Goal: Transaction & Acquisition: Purchase product/service

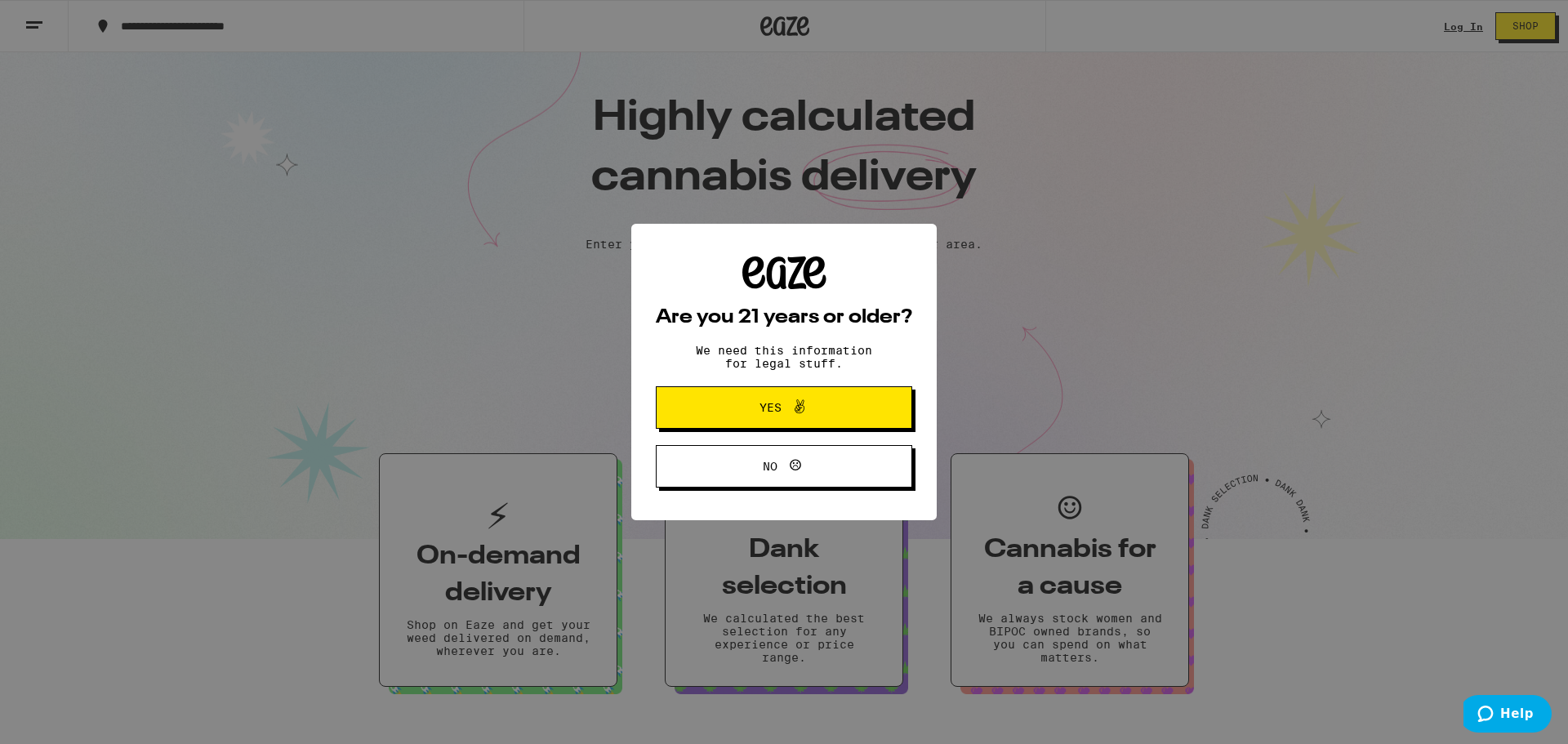
click at [734, 423] on button "Yes" at bounding box center [784, 407] width 256 height 42
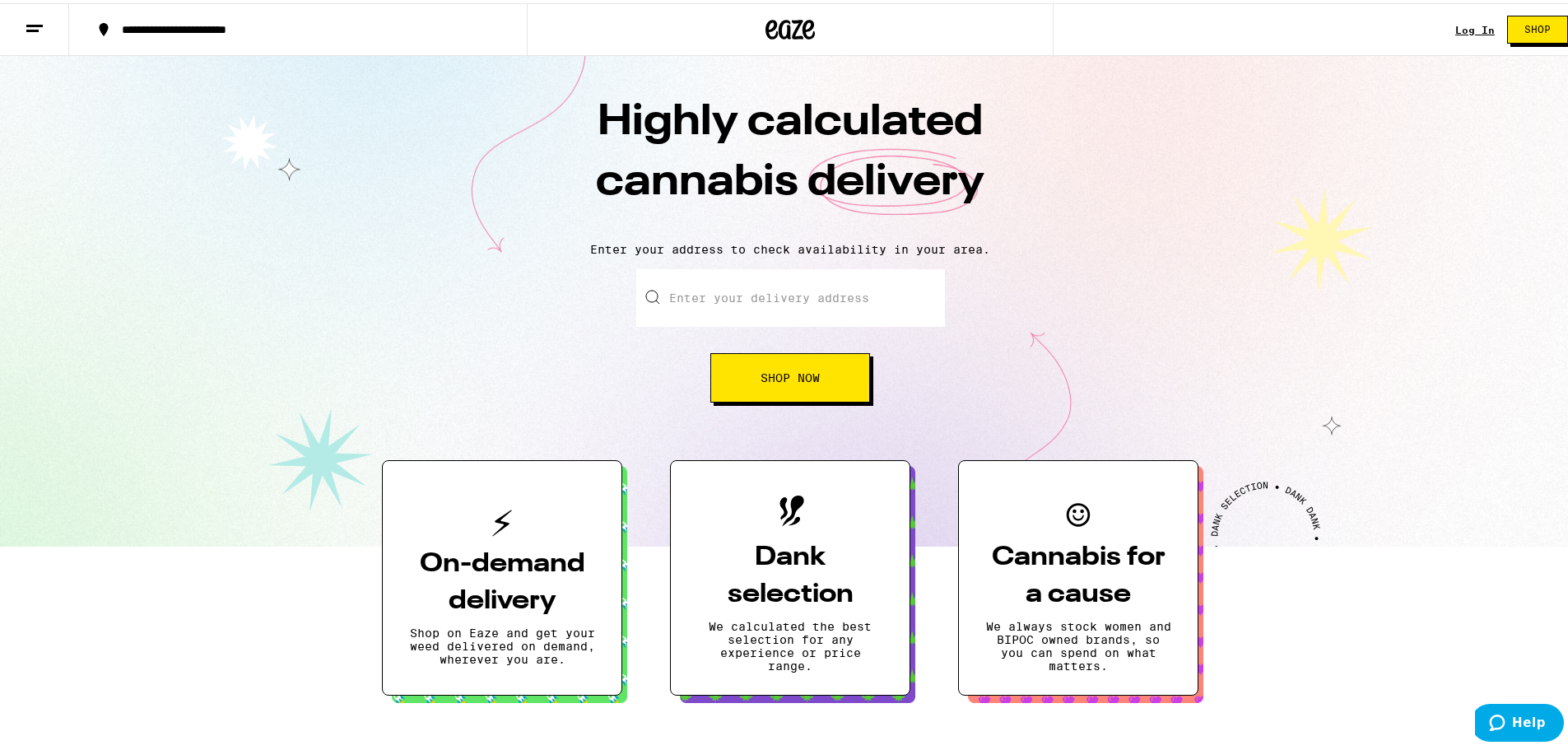
click at [27, 35] on button at bounding box center [34, 27] width 69 height 52
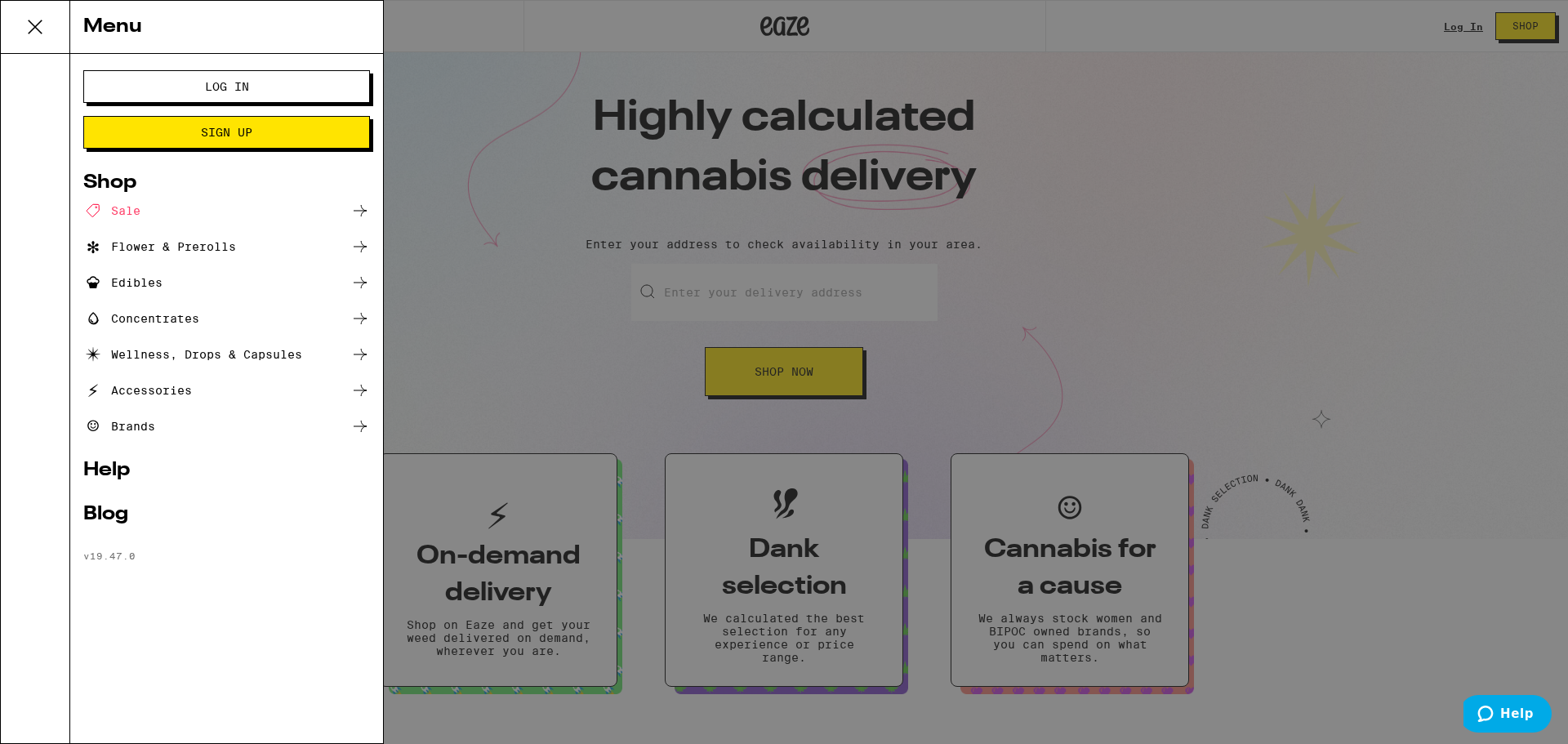
click at [237, 126] on span "Sign Up" at bounding box center [226, 131] width 52 height 11
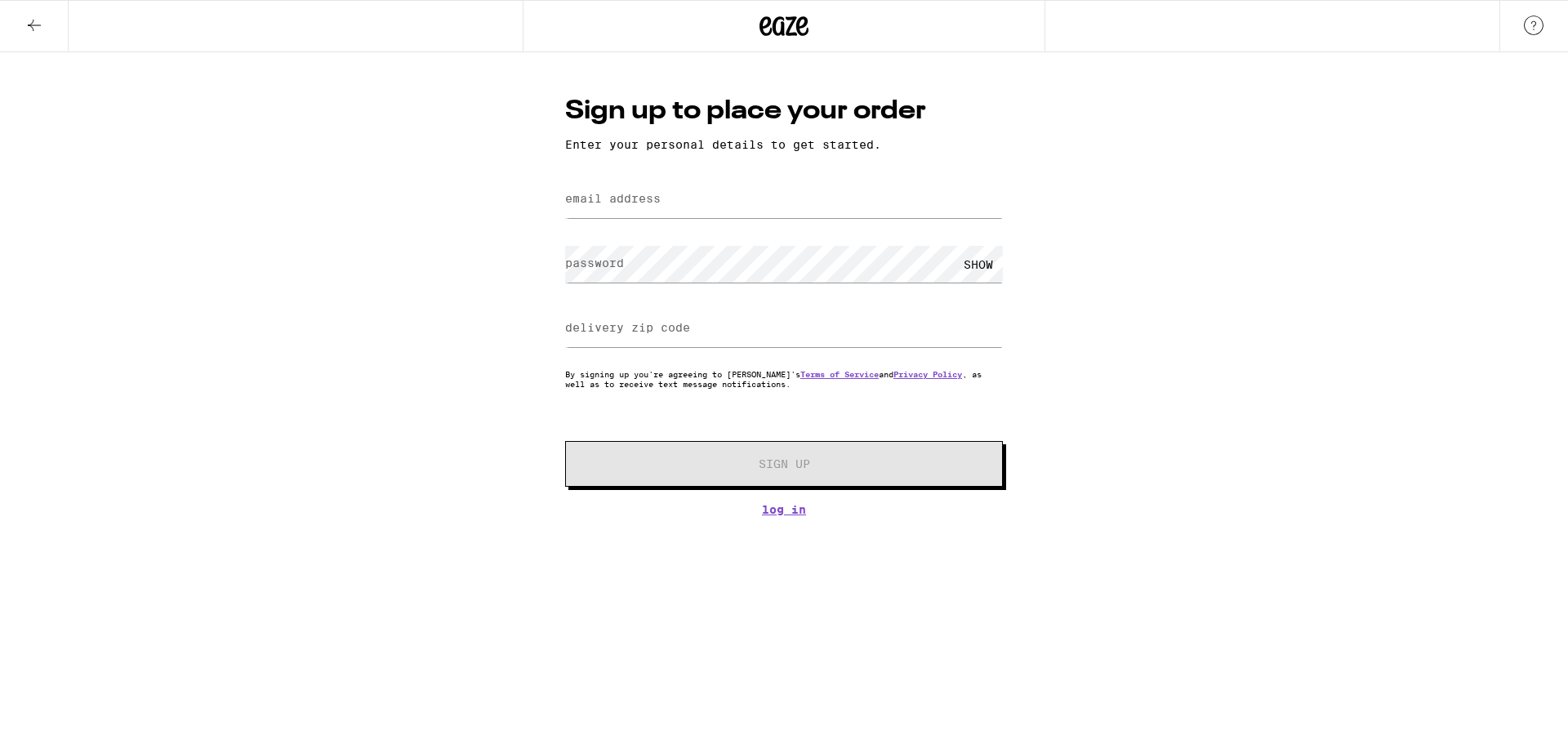
click at [661, 199] on label "email address" at bounding box center [612, 198] width 96 height 13
type input "monsterblogz415@gmail.com"
type input "9"
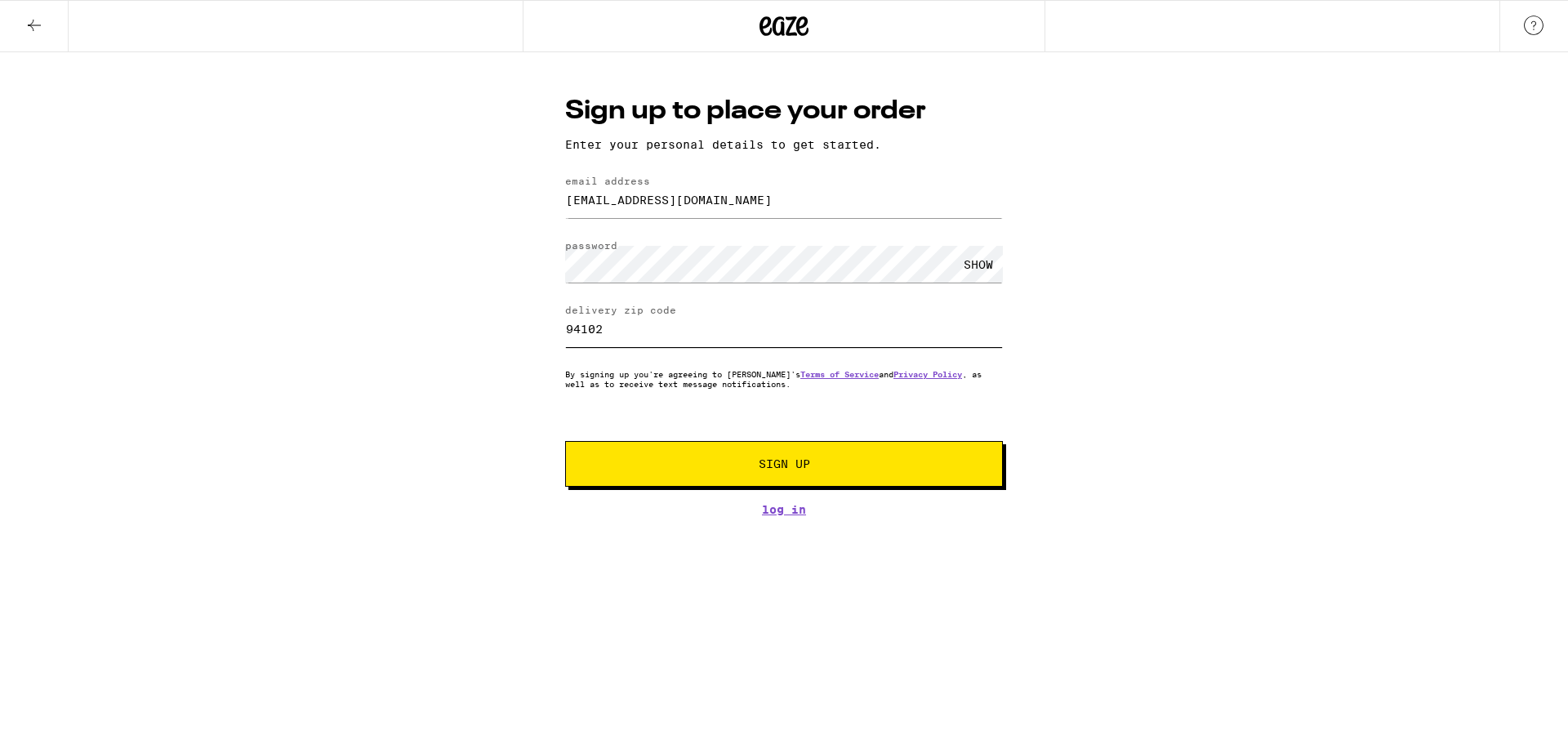
type input "94102"
click at [809, 469] on button "Sign Up" at bounding box center [784, 464] width 438 height 46
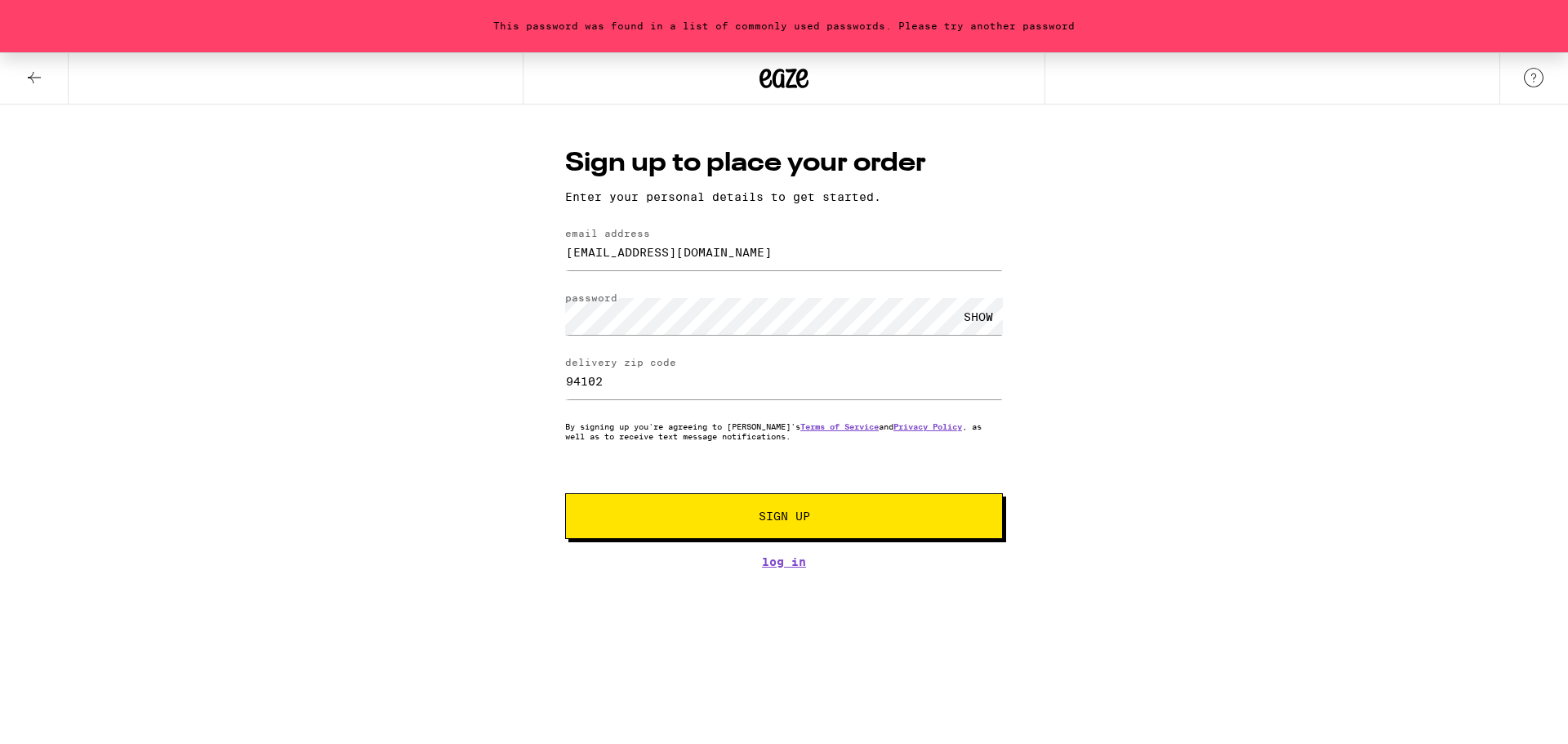
click at [723, 505] on button "Sign Up" at bounding box center [784, 517] width 438 height 46
click at [749, 526] on button "Sign Up" at bounding box center [784, 517] width 438 height 46
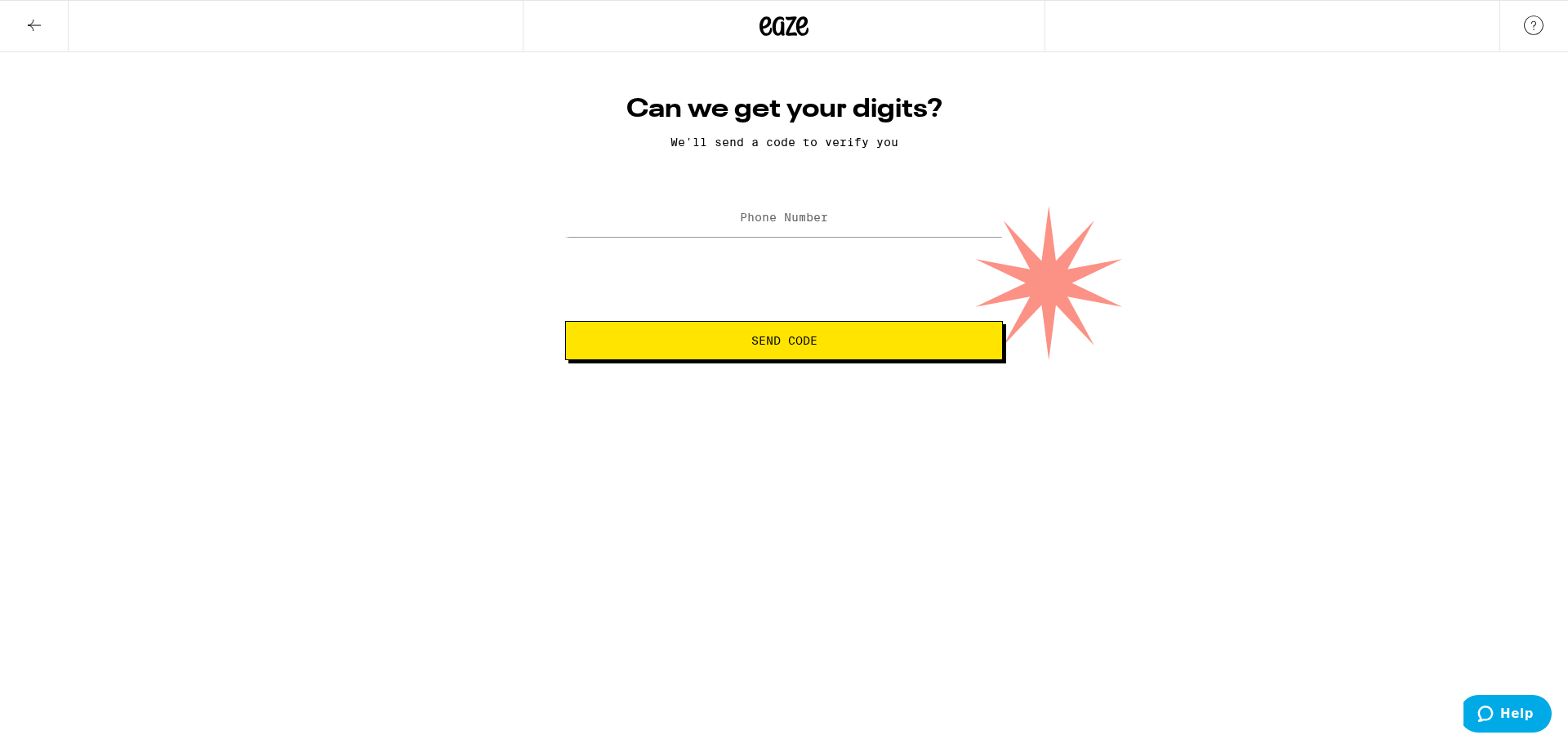
click at [786, 220] on label "Phone Number" at bounding box center [784, 216] width 88 height 13
type input "(415) 853-1738"
click at [804, 346] on span "Send Code" at bounding box center [784, 340] width 66 height 11
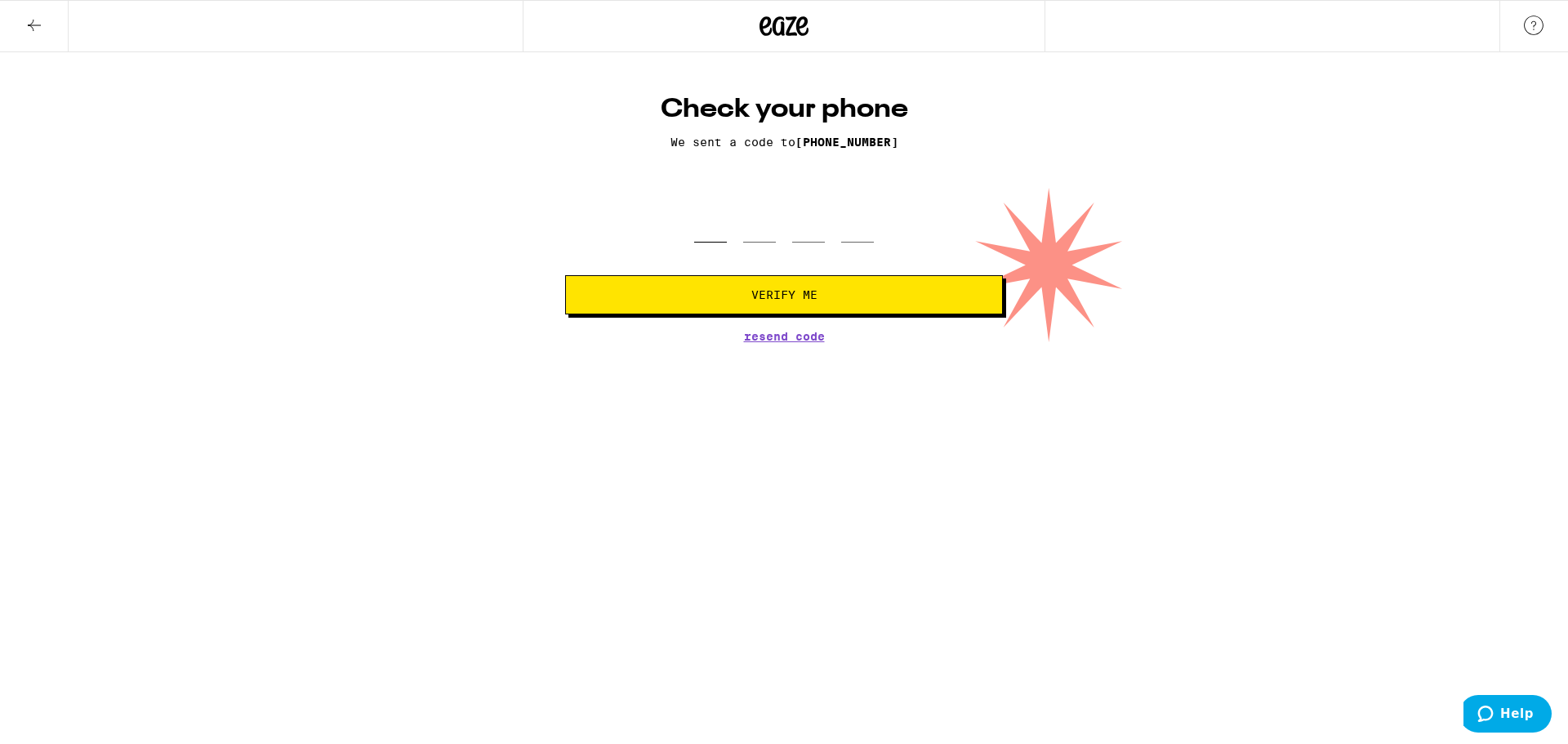
click at [718, 232] on input "tel" at bounding box center [710, 218] width 33 height 48
type input "8"
type input "7"
type input "0"
type input "6"
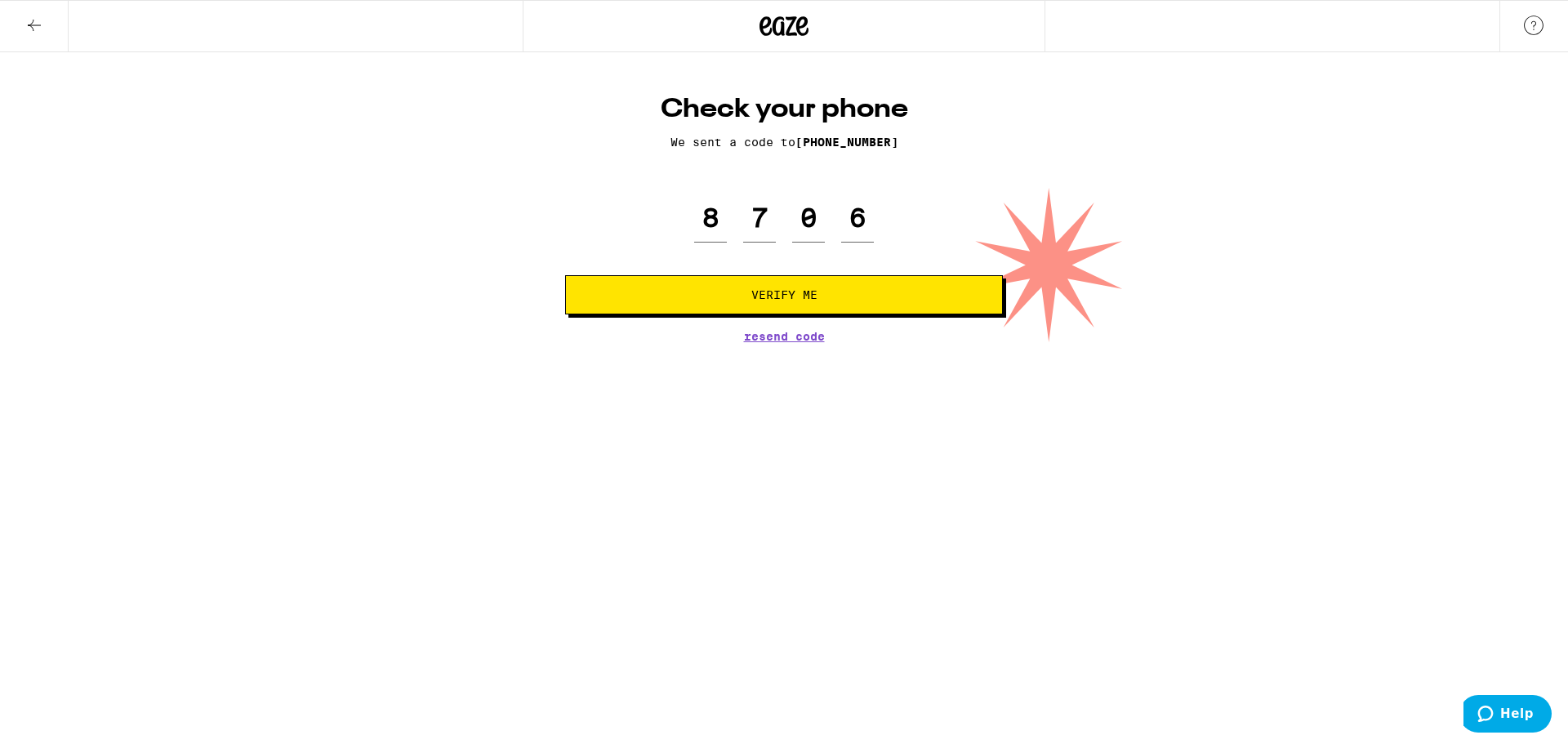
click at [761, 299] on span "Verify Me" at bounding box center [784, 294] width 66 height 11
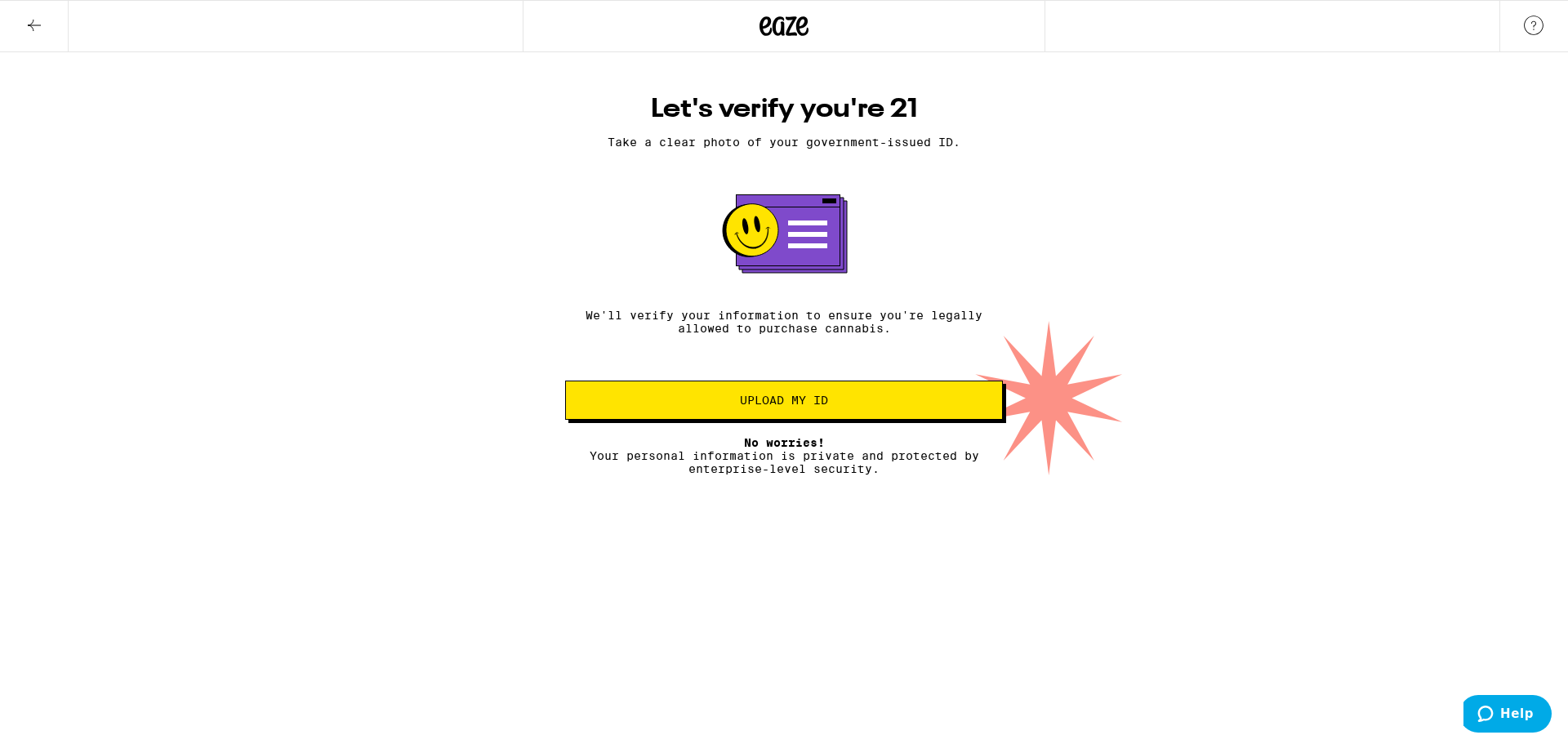
click at [812, 416] on button "Upload my ID" at bounding box center [784, 400] width 438 height 39
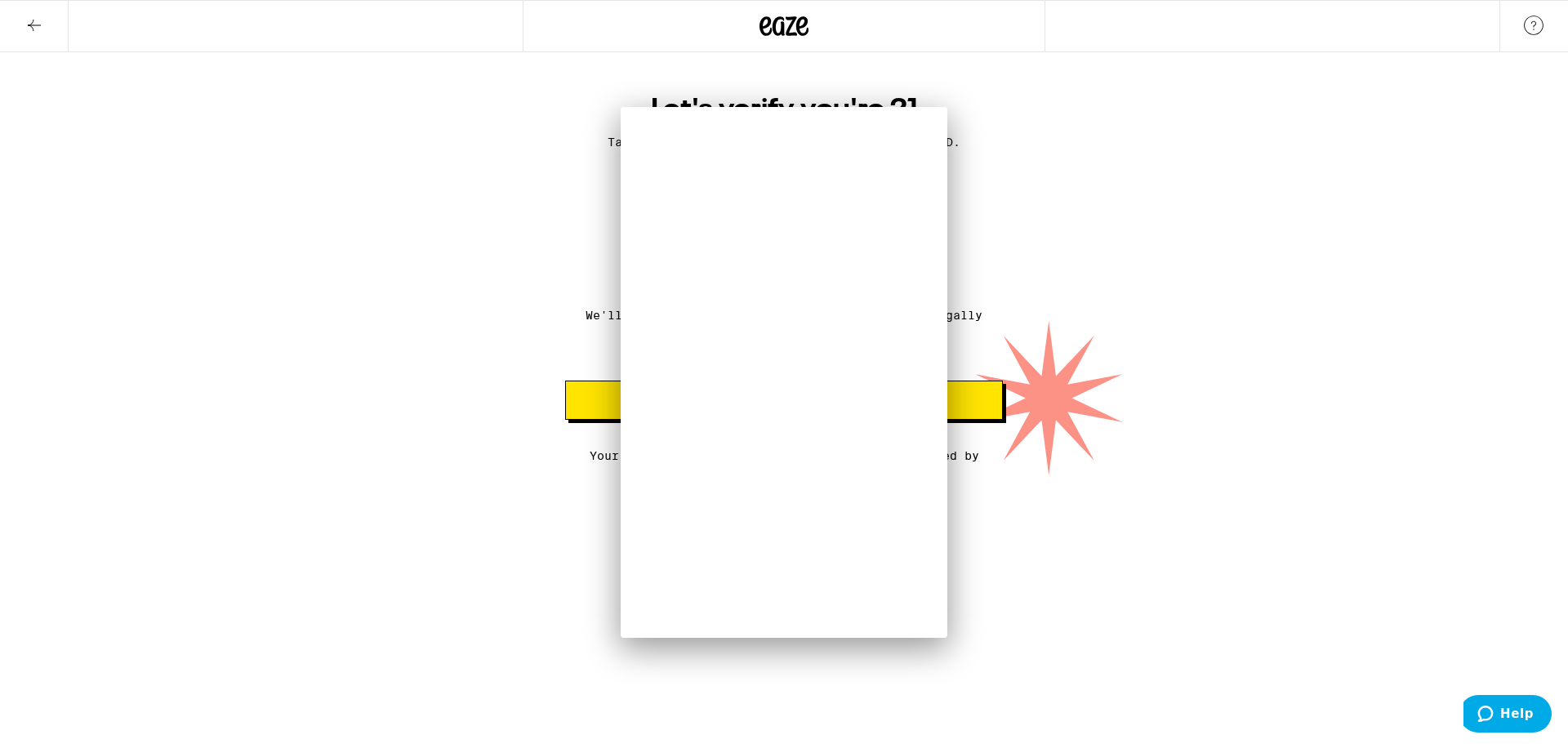
click at [950, 475] on div at bounding box center [784, 475] width 1568 height 0
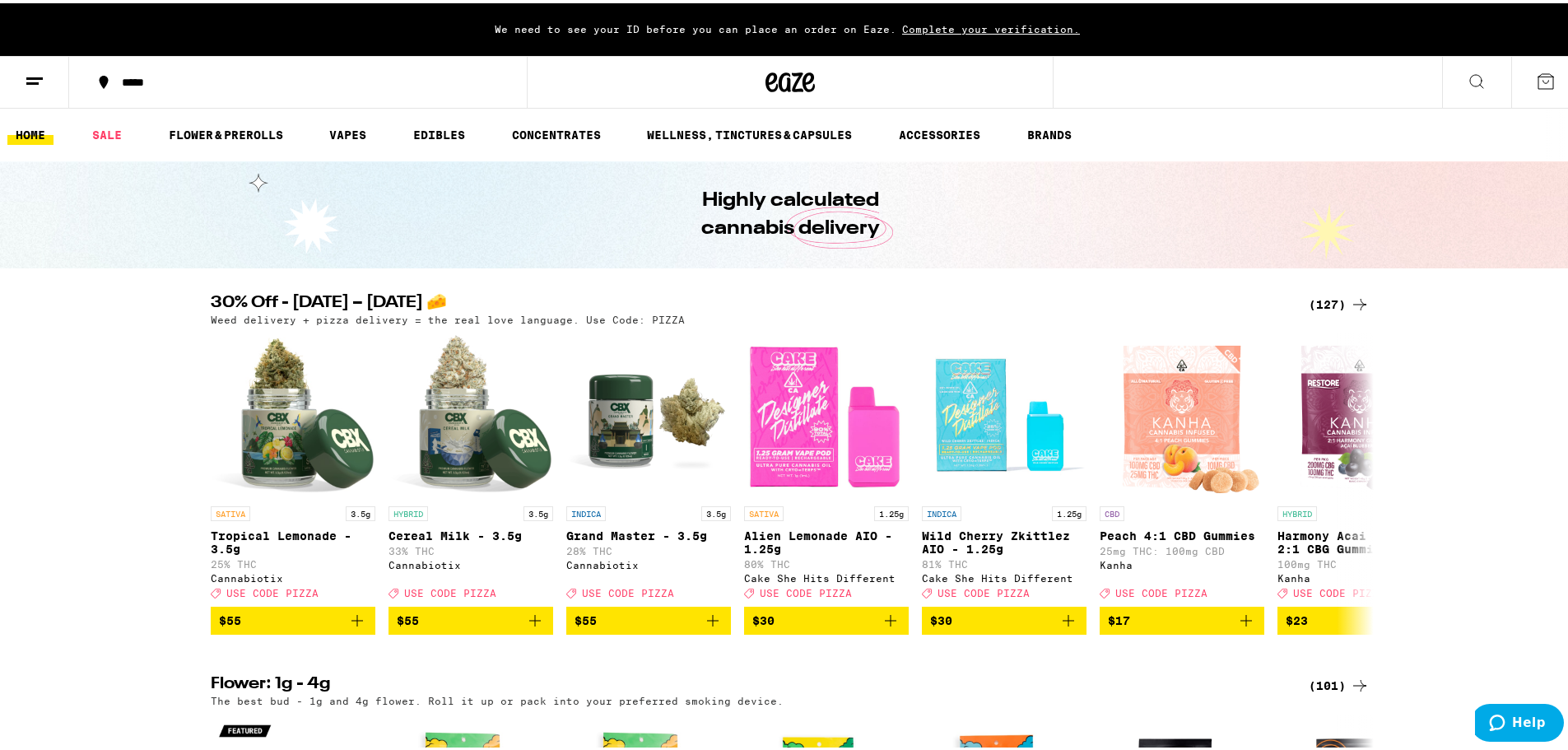
click at [36, 81] on icon at bounding box center [34, 78] width 20 height 20
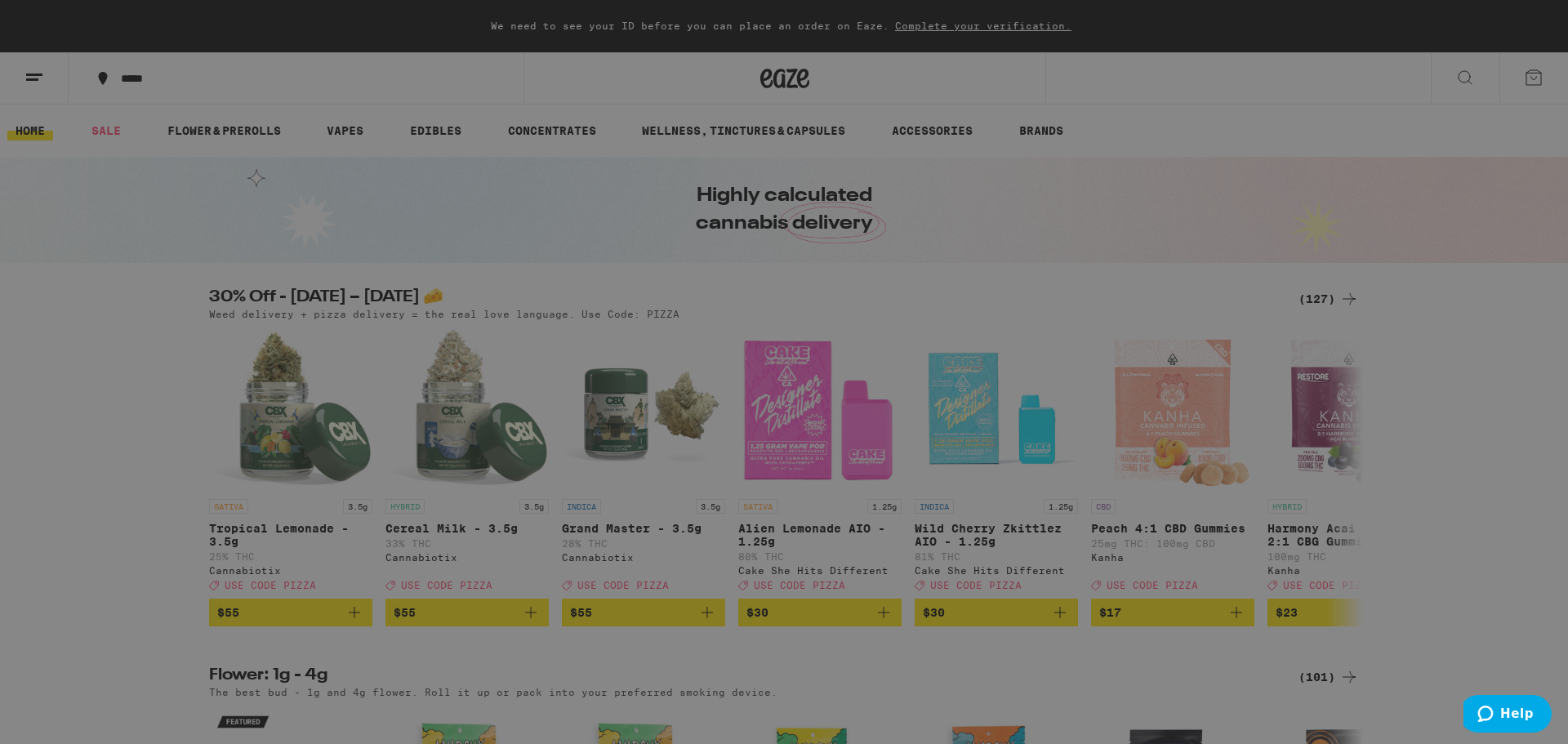
click at [126, 562] on link "Logout" at bounding box center [226, 571] width 287 height 20
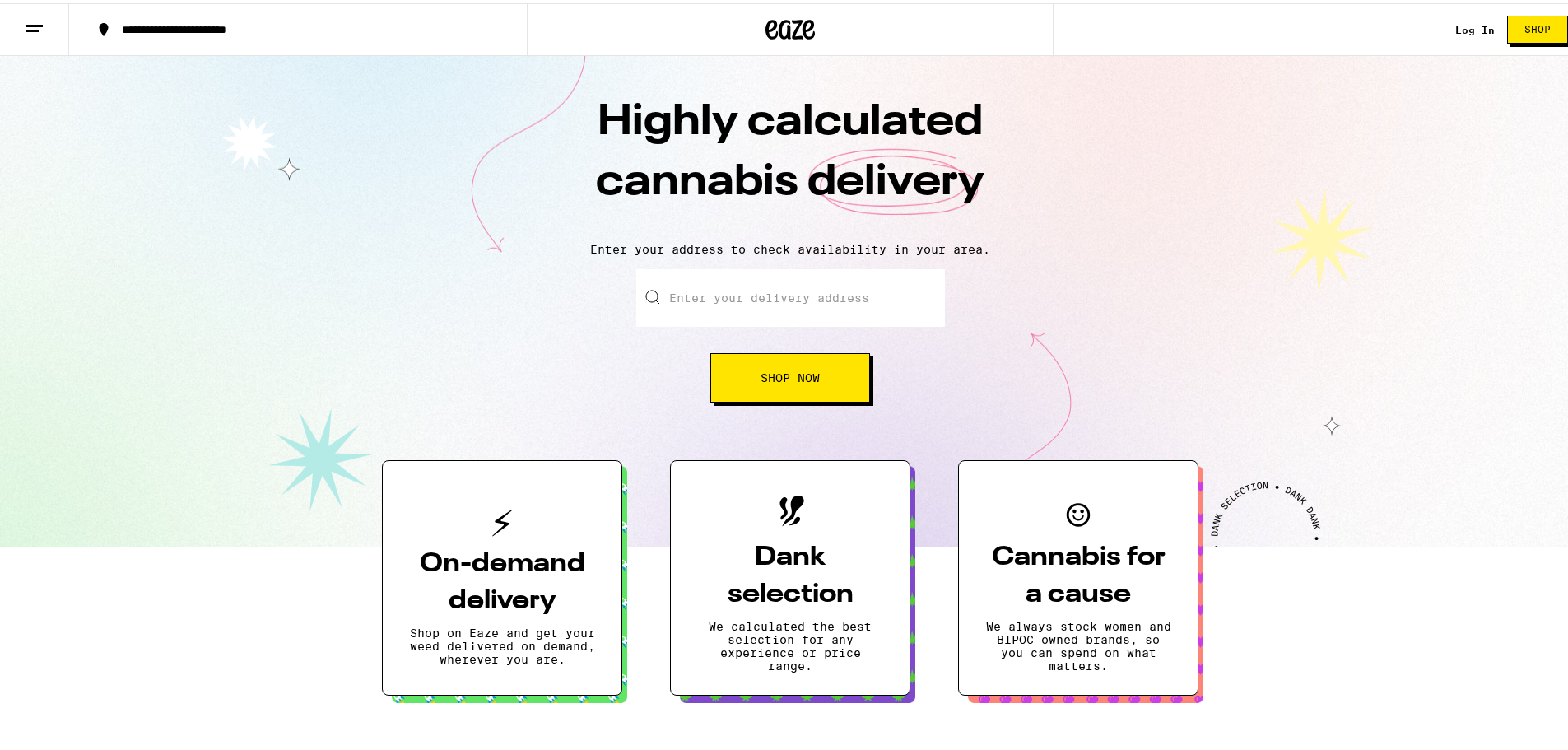
drag, startPoint x: 775, startPoint y: 293, endPoint x: 772, endPoint y: 284, distance: 9.5
click at [772, 286] on input "Enter your delivery address" at bounding box center [790, 294] width 309 height 57
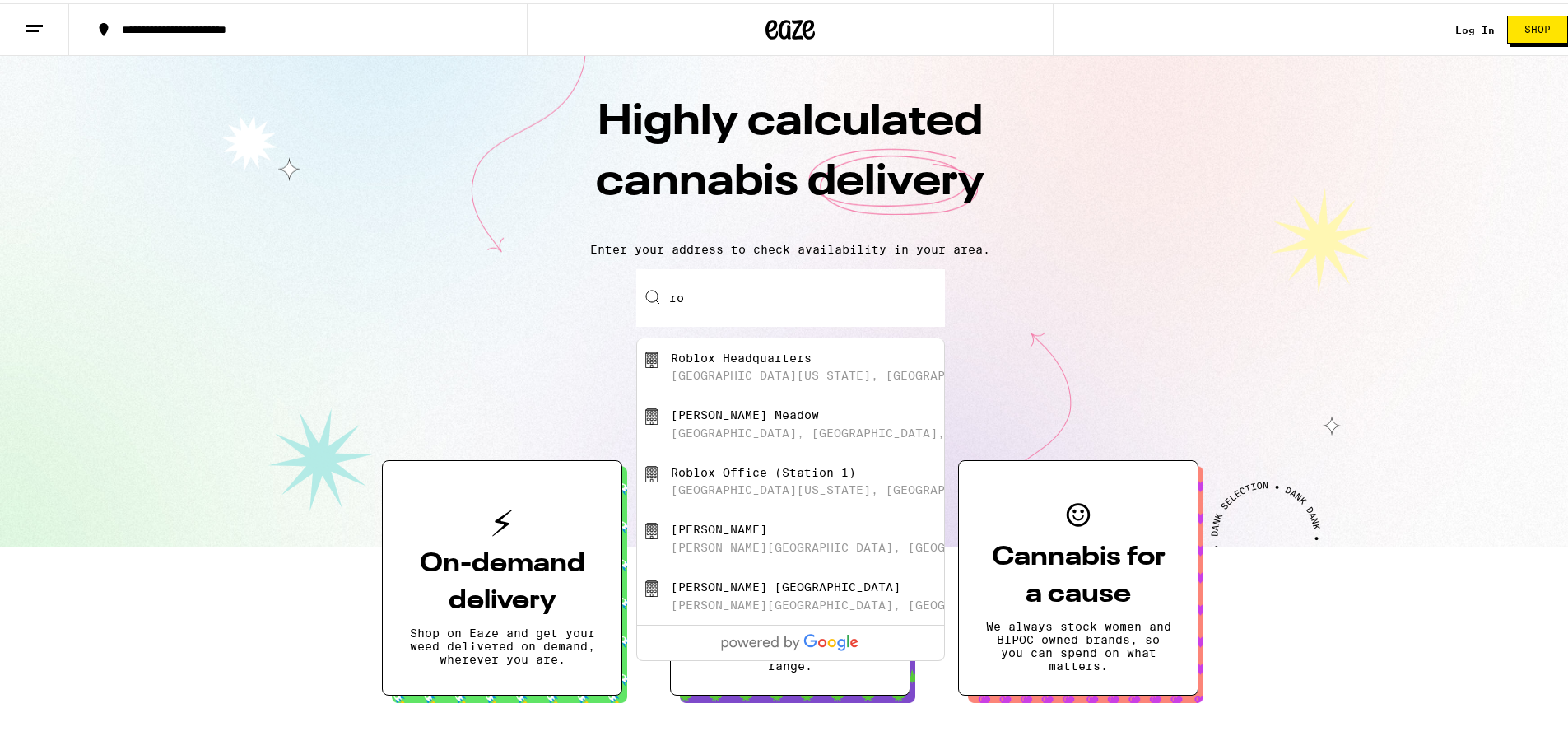
type input "r"
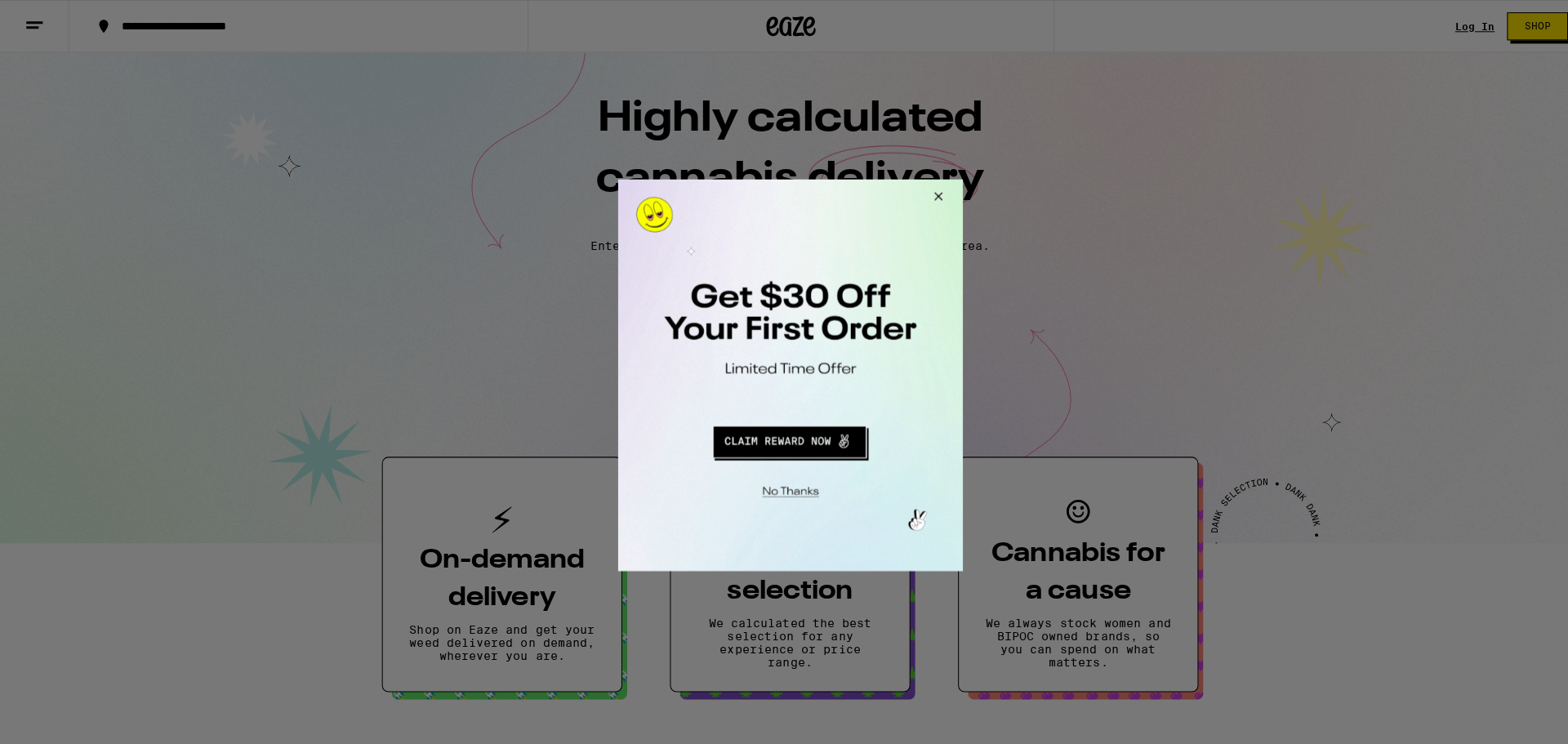
click at [938, 198] on button "Close Modal" at bounding box center [933, 199] width 44 height 39
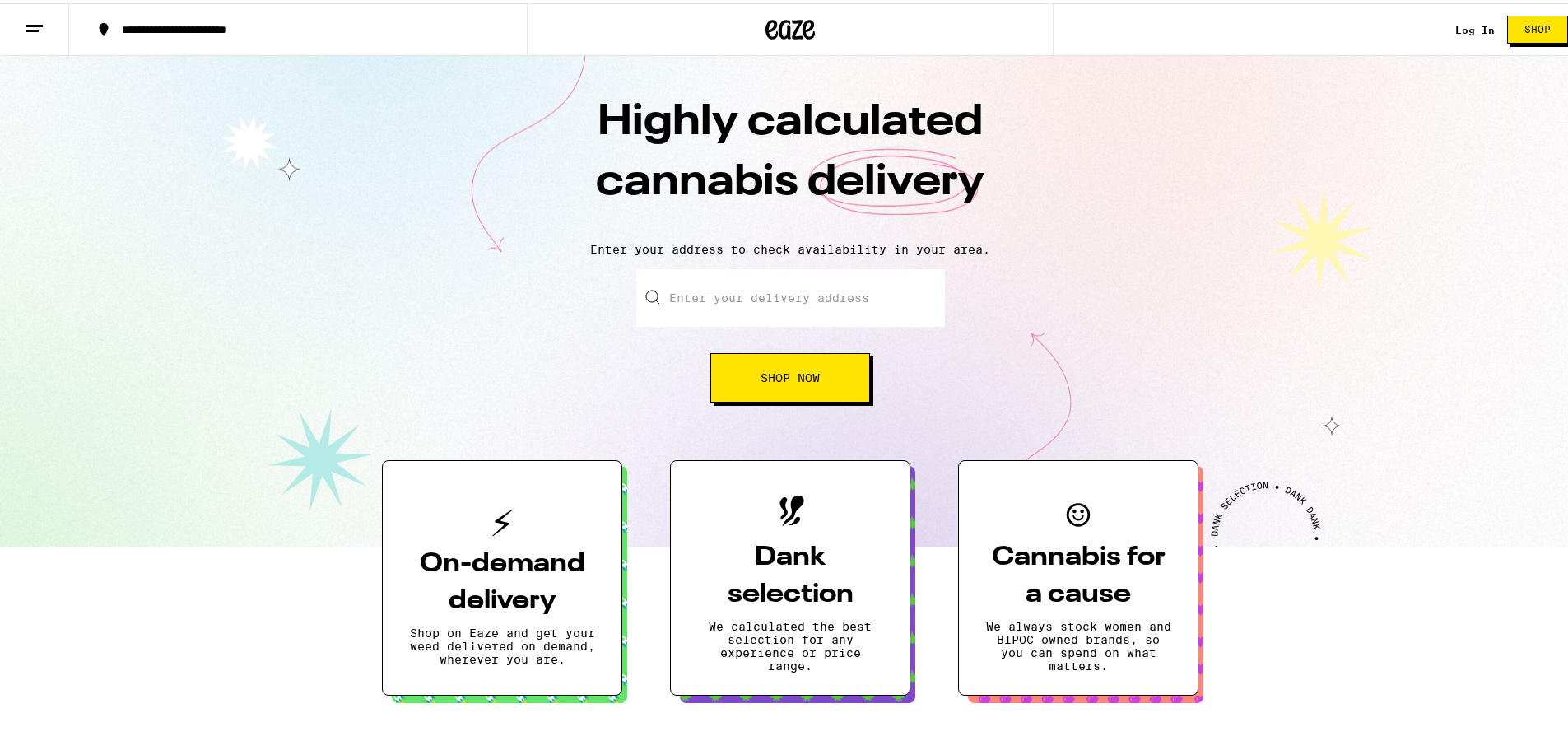
click at [1471, 25] on div "Log In" at bounding box center [1475, 27] width 39 height 11
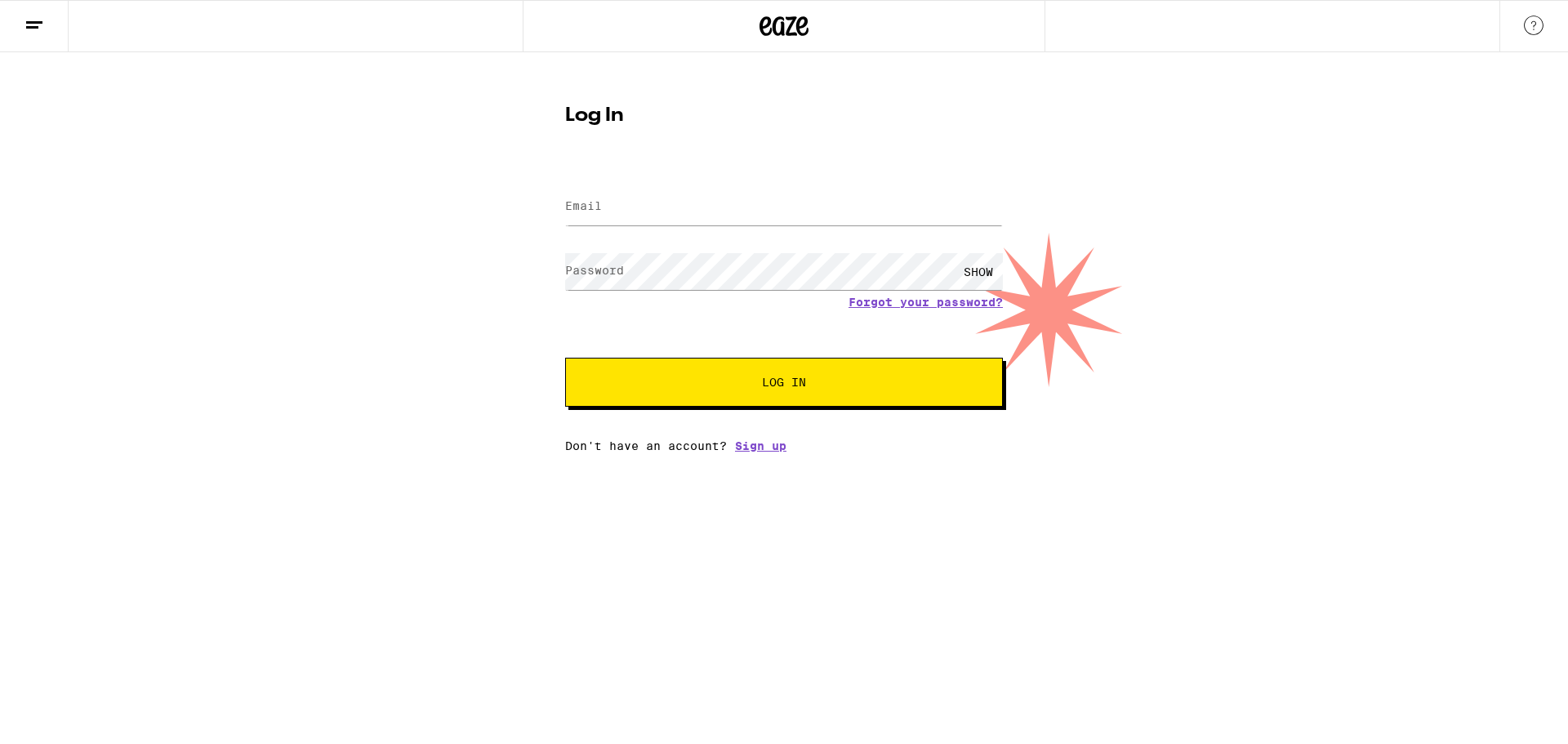
click at [745, 186] on div at bounding box center [784, 207] width 438 height 48
click at [734, 199] on input "Email" at bounding box center [784, 206] width 438 height 36
type input "[EMAIL_ADDRESS][DOMAIN_NAME]"
click at [565, 358] on button "Log In" at bounding box center [784, 383] width 438 height 49
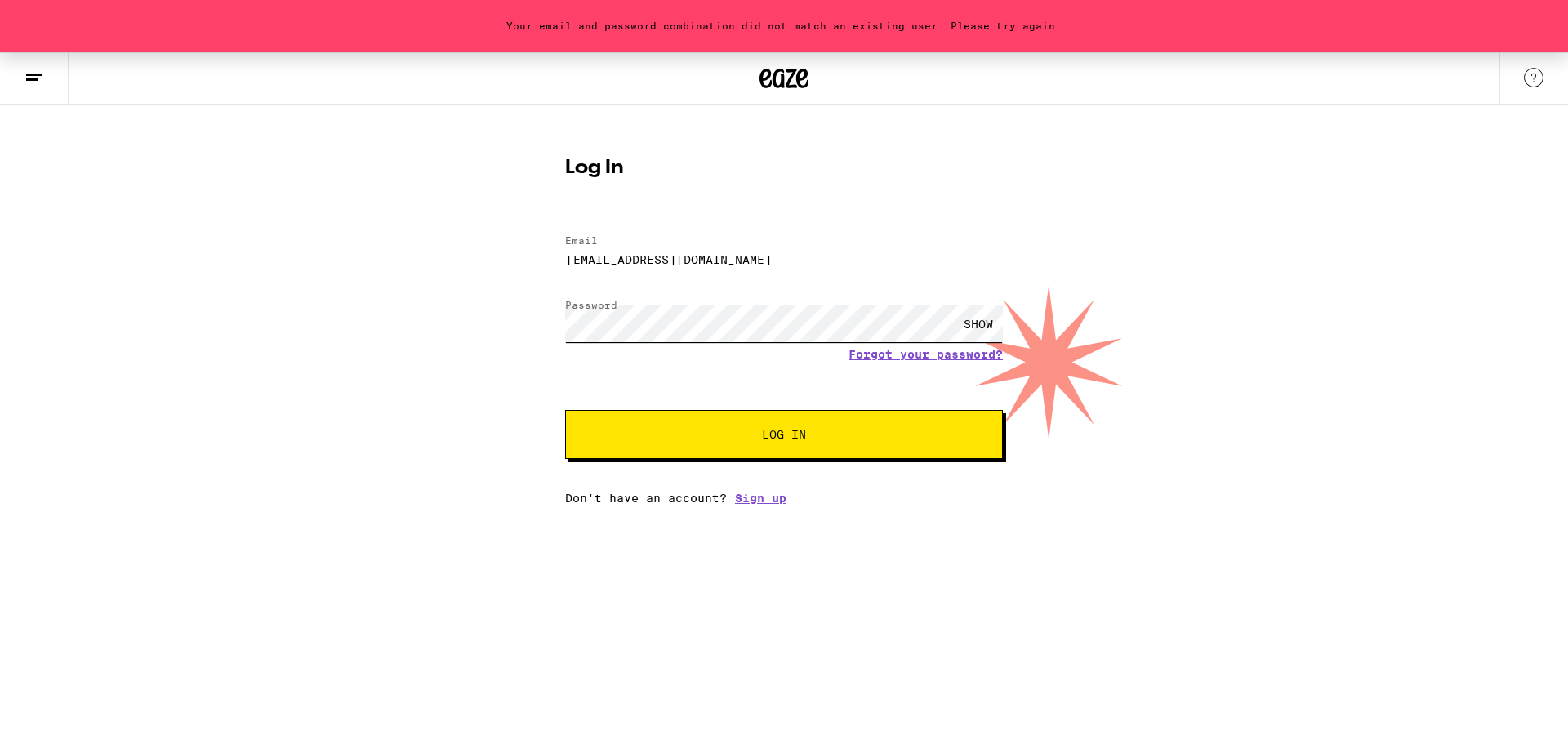
click at [565, 410] on button "Log In" at bounding box center [784, 434] width 438 height 49
